Goal: Task Accomplishment & Management: Complete application form

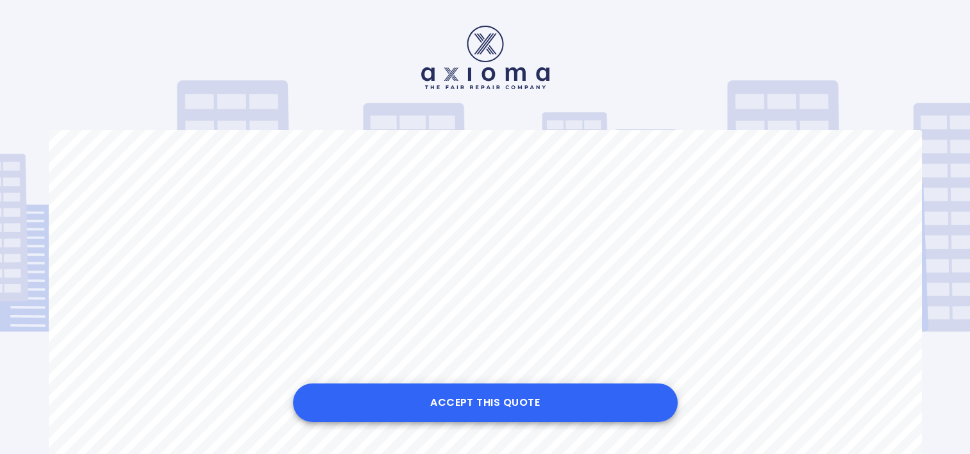
click at [508, 405] on button "Accept this Quote" at bounding box center [485, 402] width 385 height 38
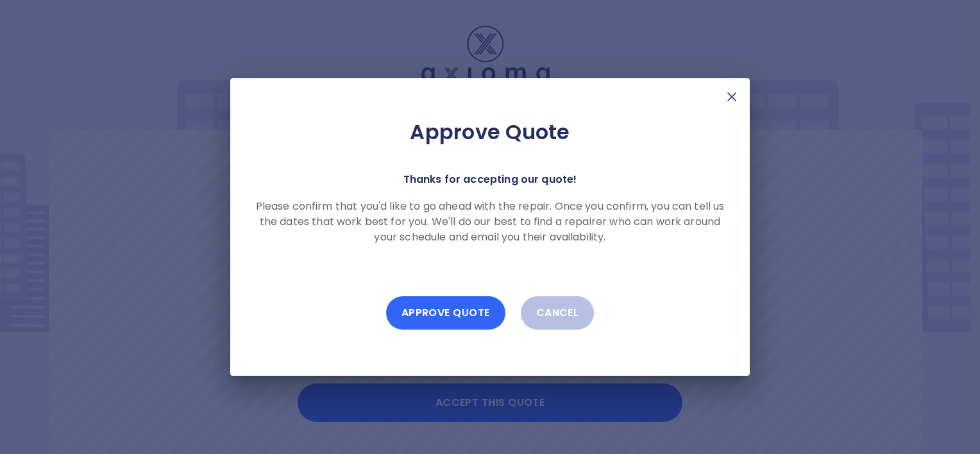
click at [460, 314] on button "Approve Quote" at bounding box center [445, 312] width 119 height 33
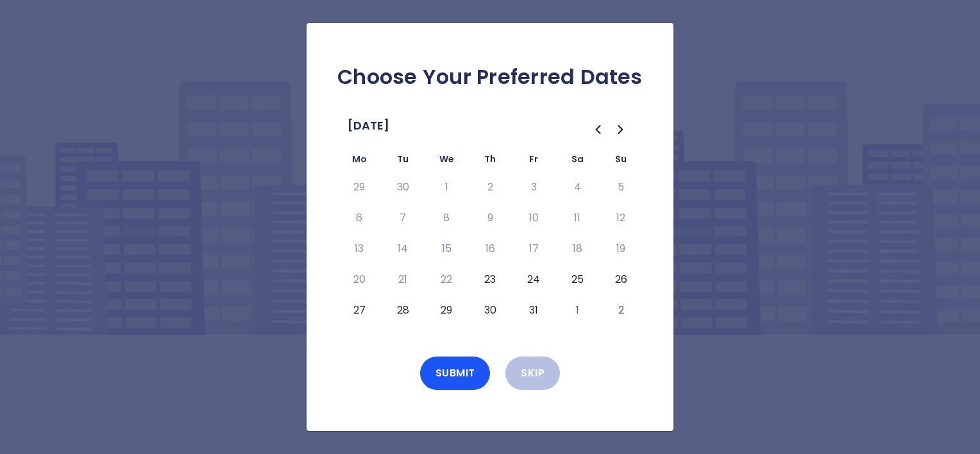
click at [488, 278] on button "23" at bounding box center [489, 279] width 23 height 21
click at [455, 374] on button "Submit" at bounding box center [455, 373] width 71 height 33
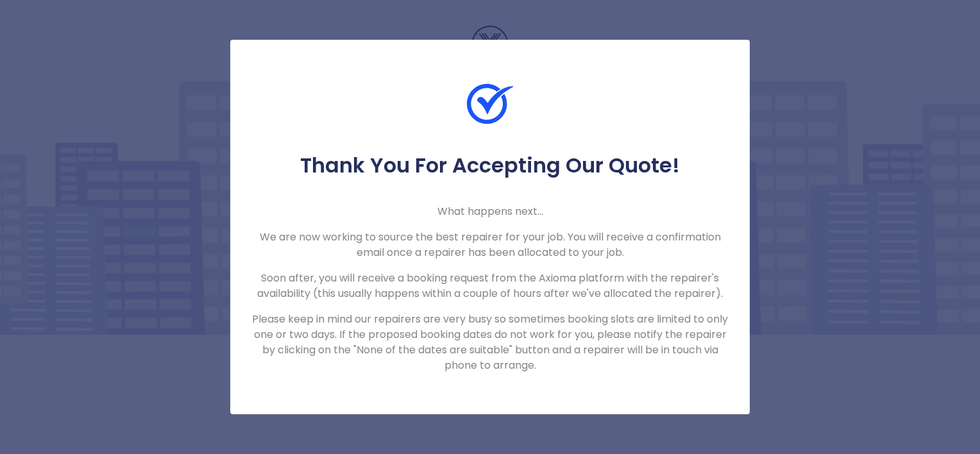
click at [789, 201] on div "Thank You For Accepting Our Quote! What happens next... We are now working to s…" at bounding box center [490, 227] width 980 height 454
